Goal: Task Accomplishment & Management: Use online tool/utility

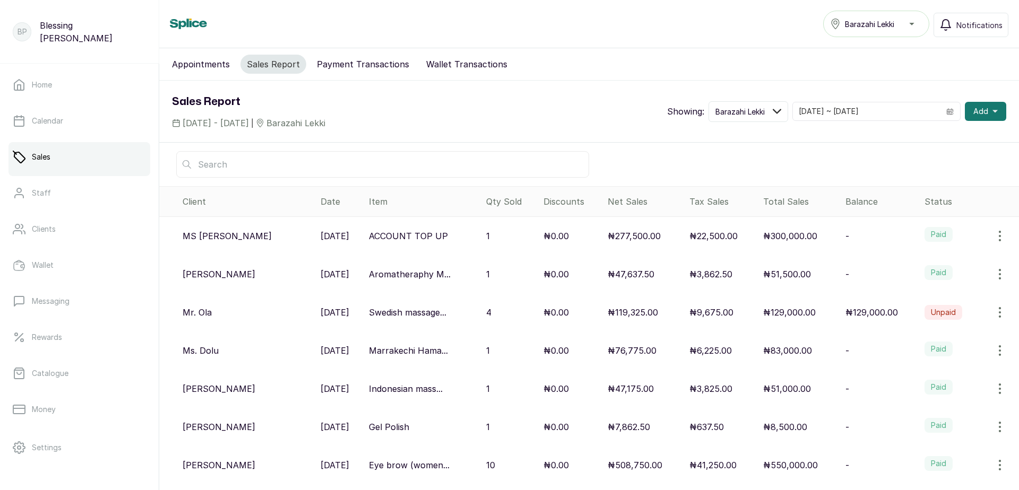
click at [937, 312] on label "Unpaid" at bounding box center [943, 312] width 38 height 15
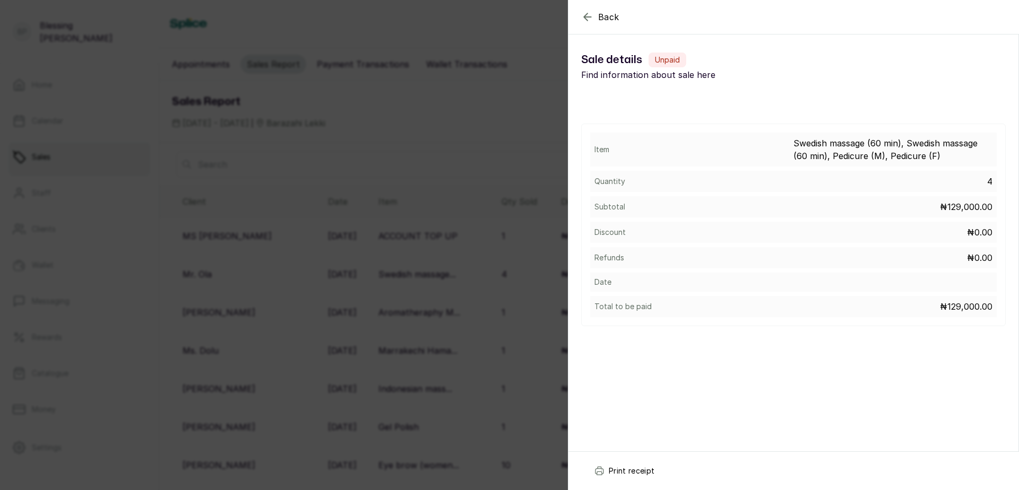
click at [585, 21] on icon "button" at bounding box center [587, 17] width 13 height 13
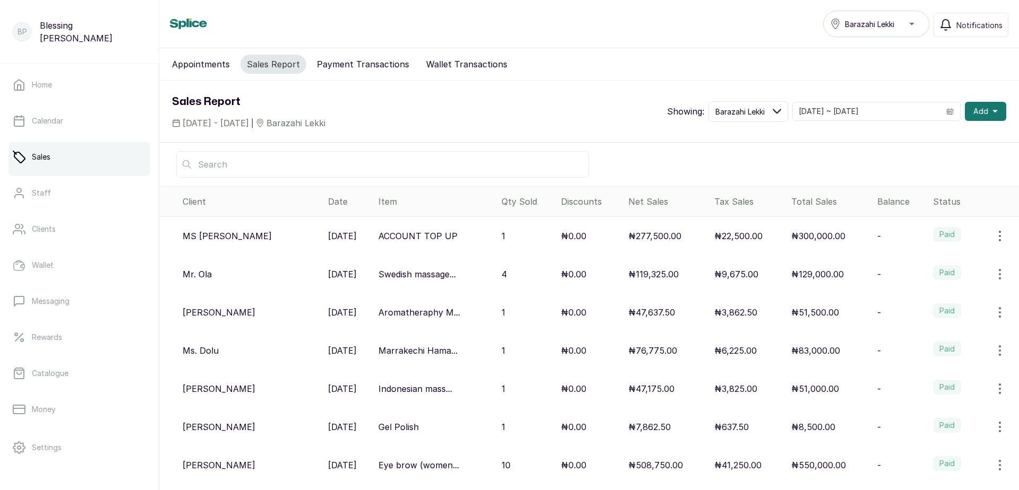
click at [993, 274] on icon "button" at bounding box center [999, 274] width 13 height 13
click at [939, 309] on span "View" at bounding box center [955, 304] width 102 height 13
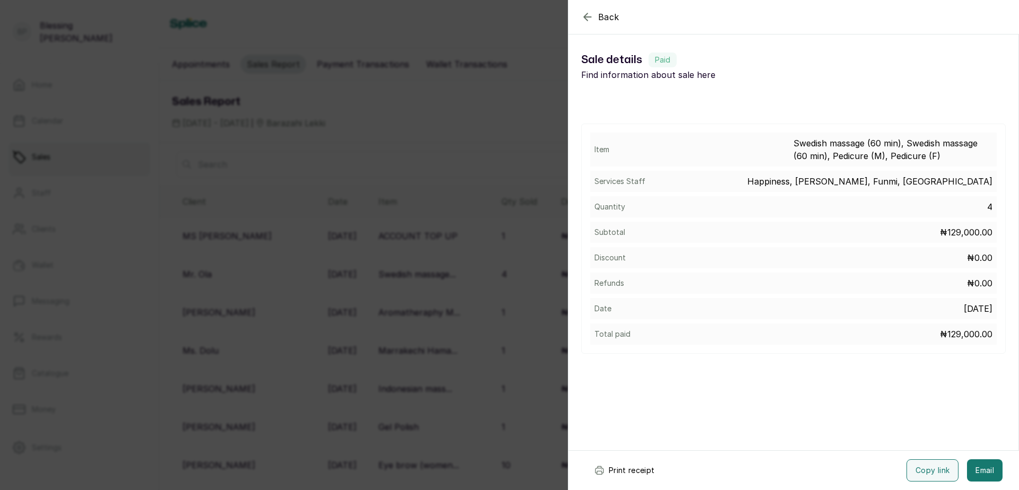
click at [604, 475] on button "Print receipt" at bounding box center [624, 470] width 78 height 22
click at [346, 139] on div "Back Sale details Sale details Paid Find information about sale here Item Swedi…" at bounding box center [509, 245] width 1019 height 490
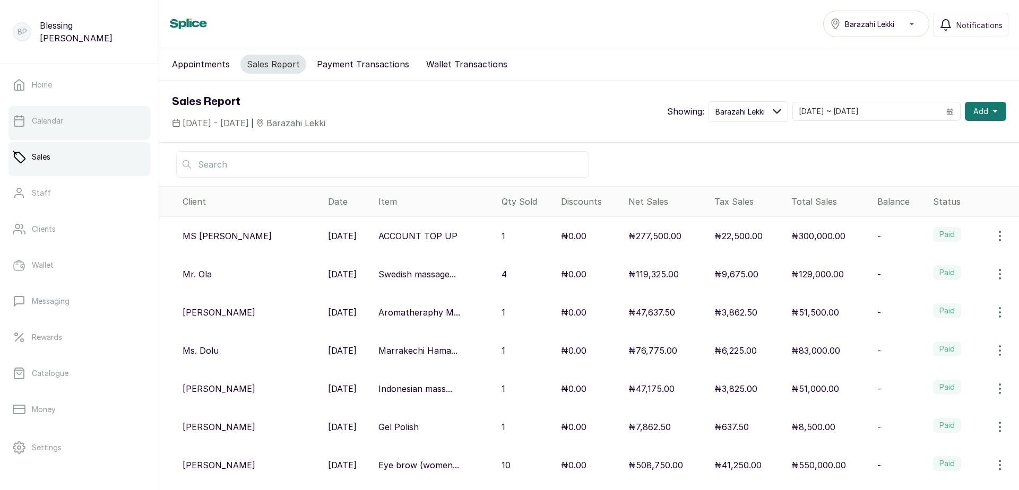
click at [88, 119] on link "Calendar" at bounding box center [79, 121] width 142 height 30
